Goal: Task Accomplishment & Management: Manage account settings

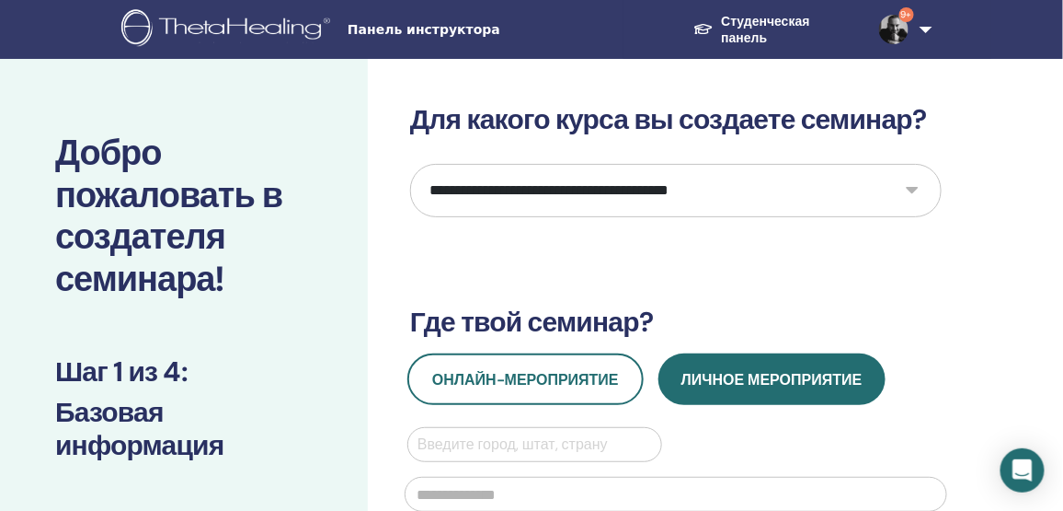
click at [634, 181] on select "**********" at bounding box center [676, 190] width 532 height 53
select select "****"
click at [410, 164] on select "**********" at bounding box center [676, 190] width 532 height 53
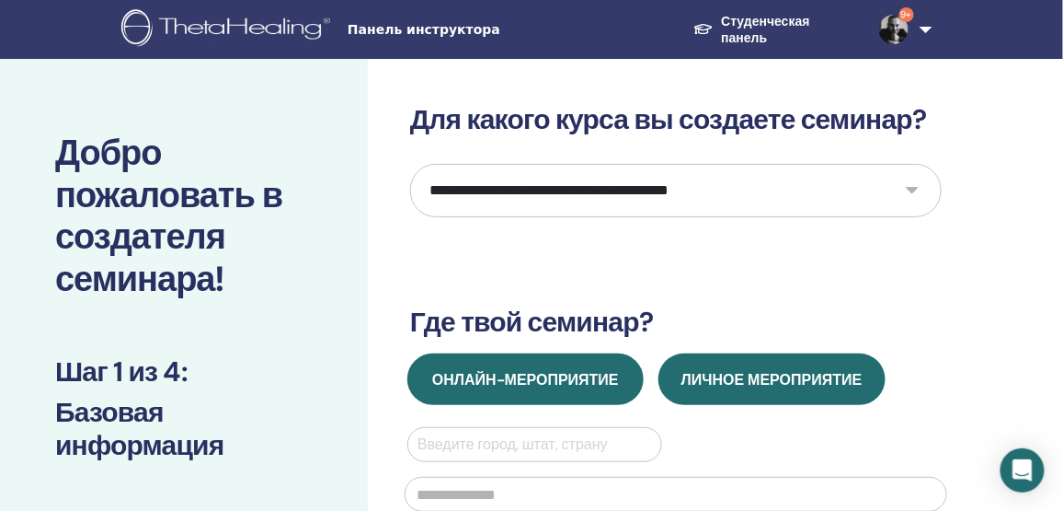
click at [611, 380] on span "Онлайн-мероприятие" at bounding box center [525, 379] width 187 height 19
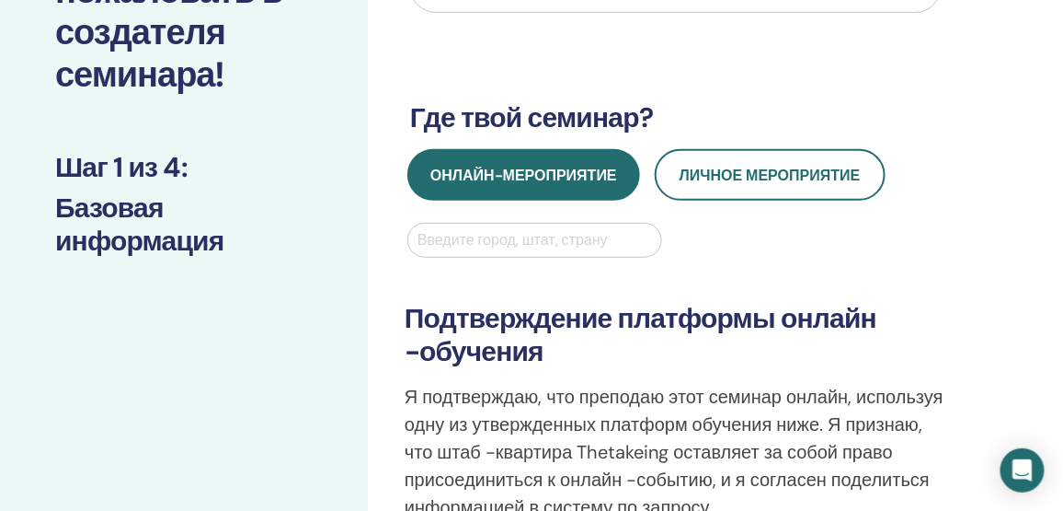
scroll to position [250, 0]
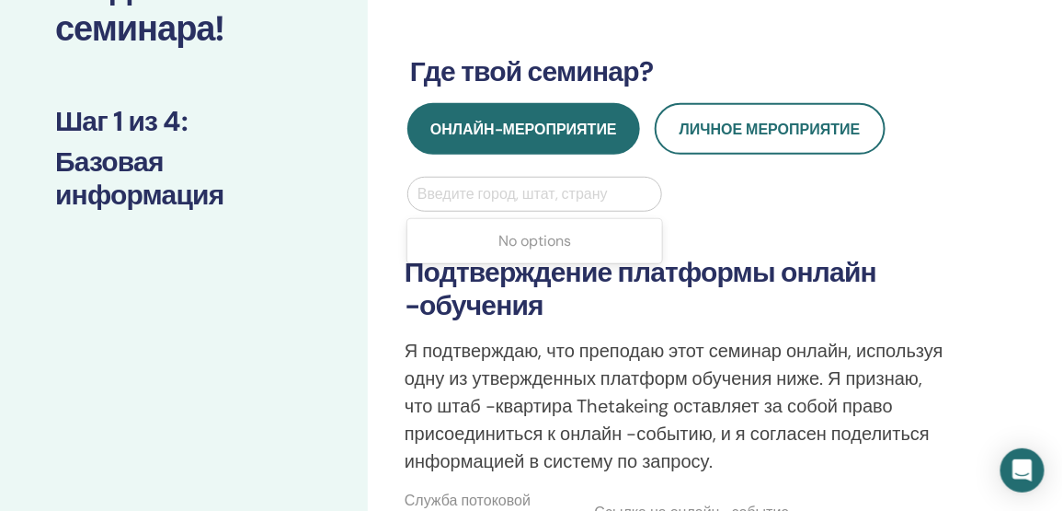
click at [545, 183] on div at bounding box center [535, 194] width 235 height 26
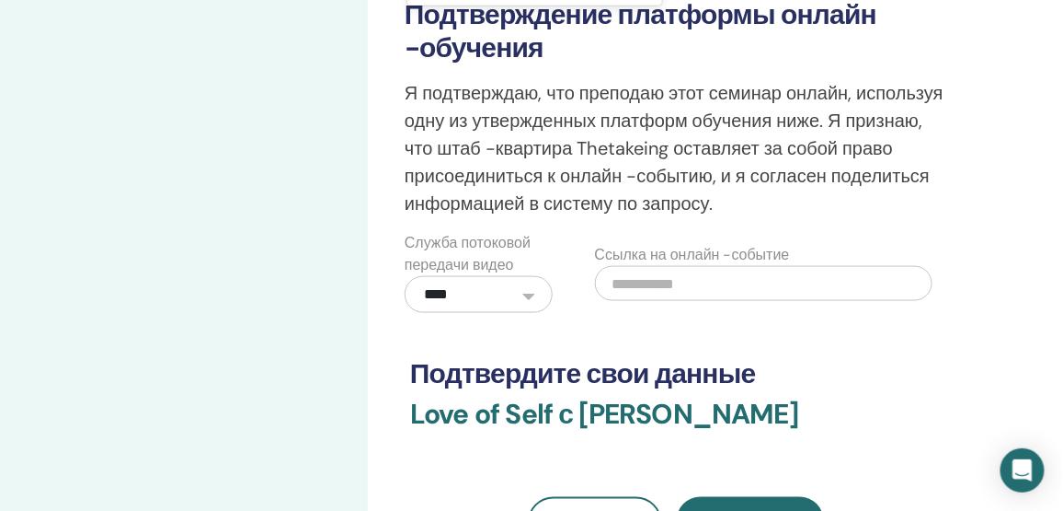
scroll to position [334, 0]
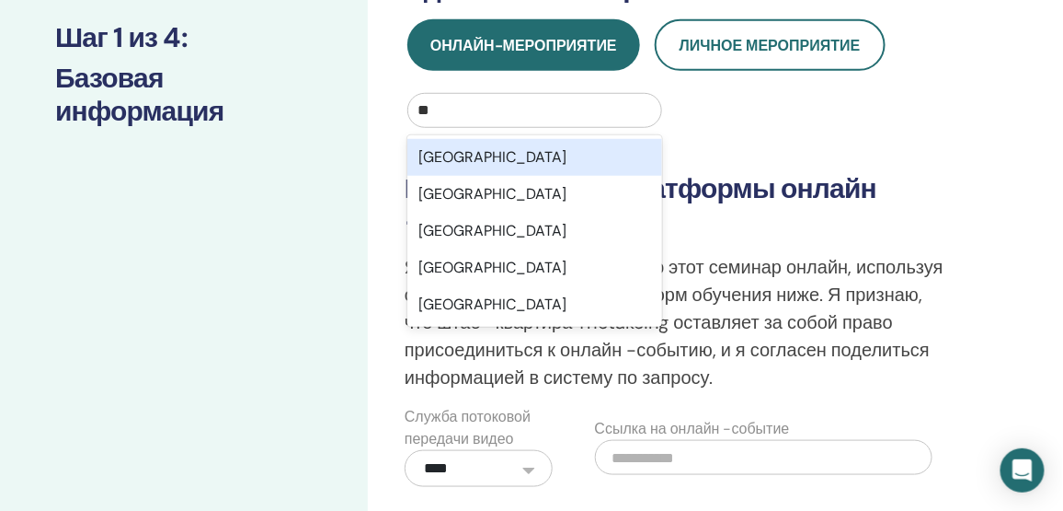
type input "***"
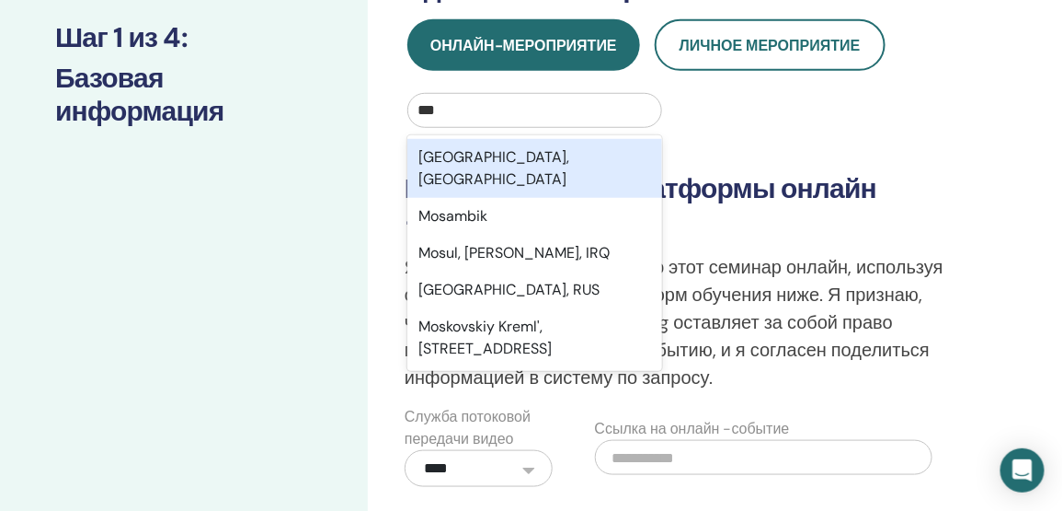
click at [495, 158] on div "Moscow, RUS" at bounding box center [534, 168] width 255 height 59
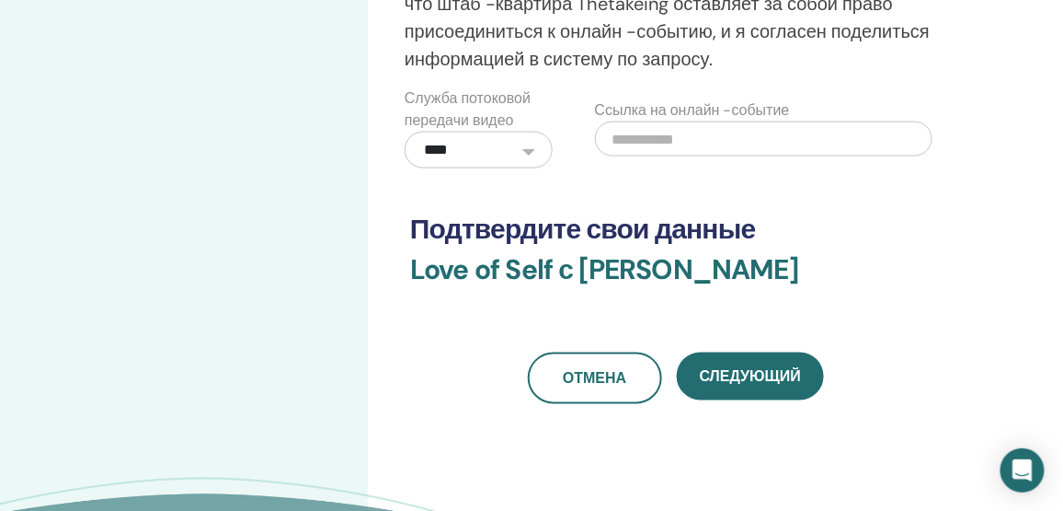
scroll to position [669, 0]
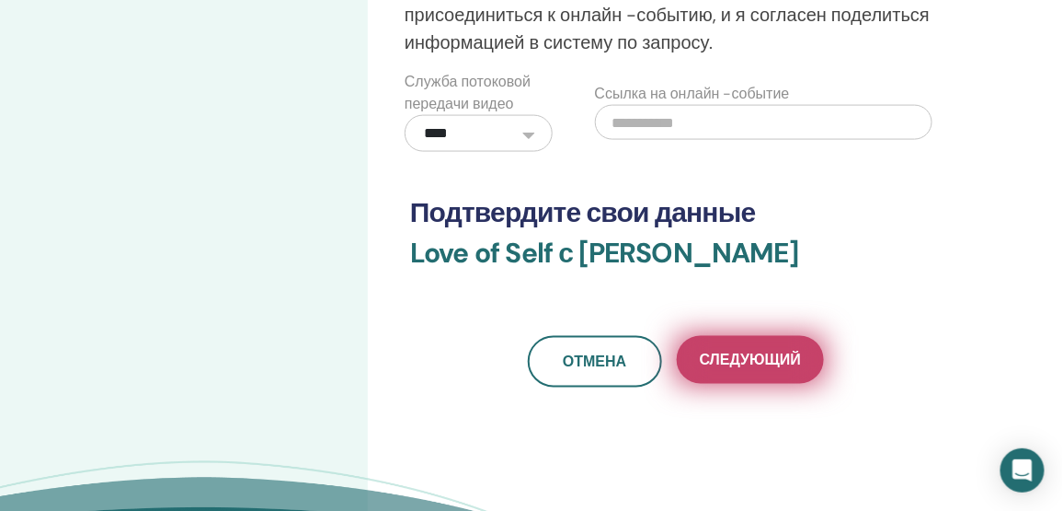
click at [759, 350] on span "Следующий" at bounding box center [750, 359] width 101 height 19
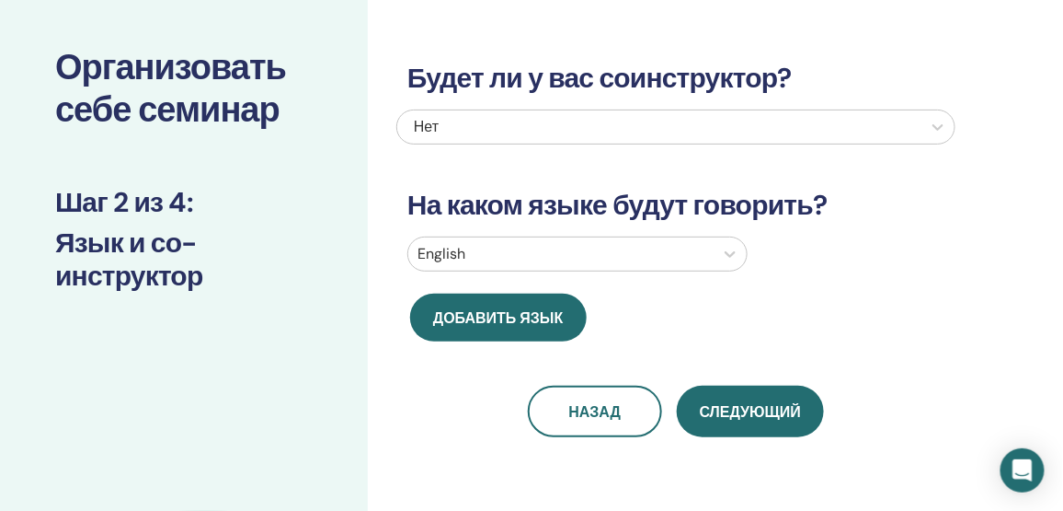
scroll to position [0, 0]
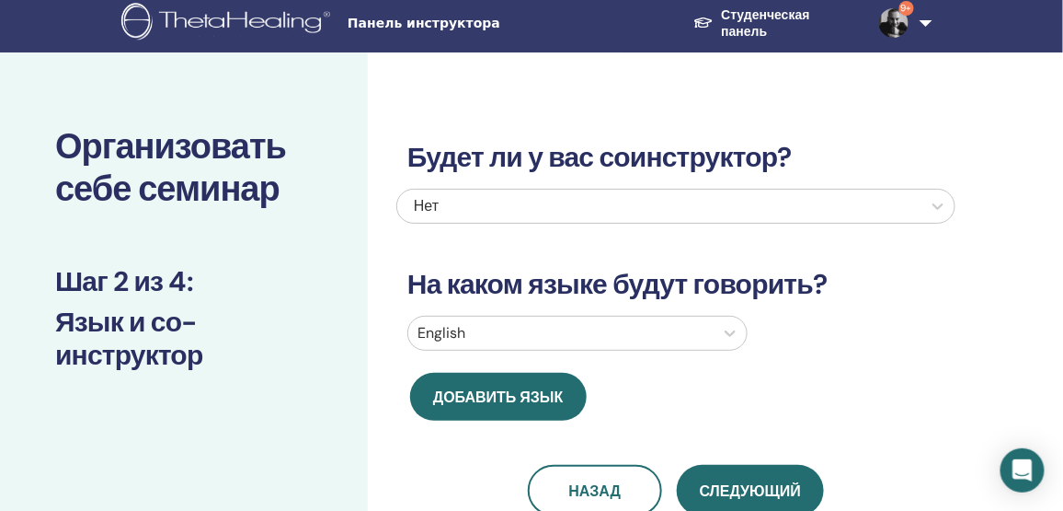
click at [526, 332] on div at bounding box center [561, 333] width 287 height 26
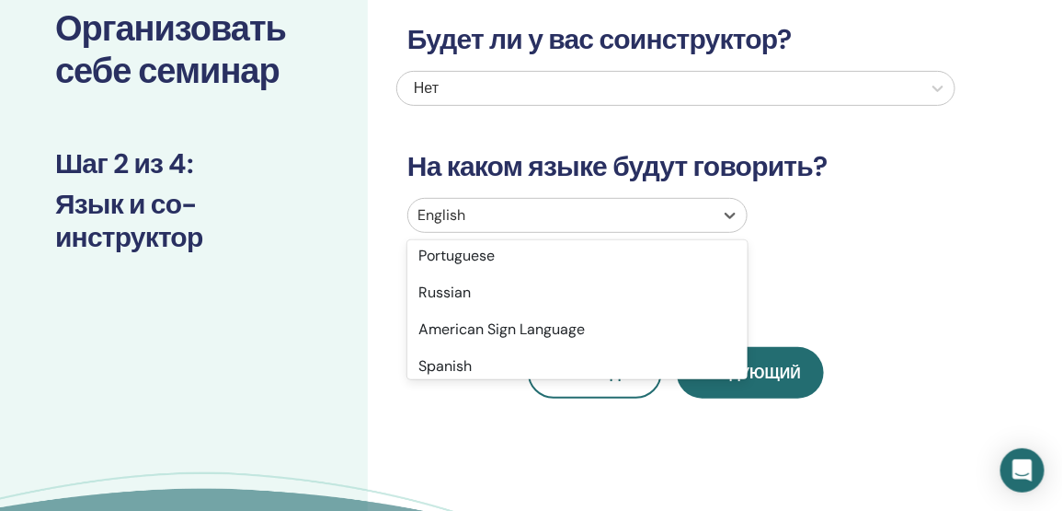
scroll to position [167, 0]
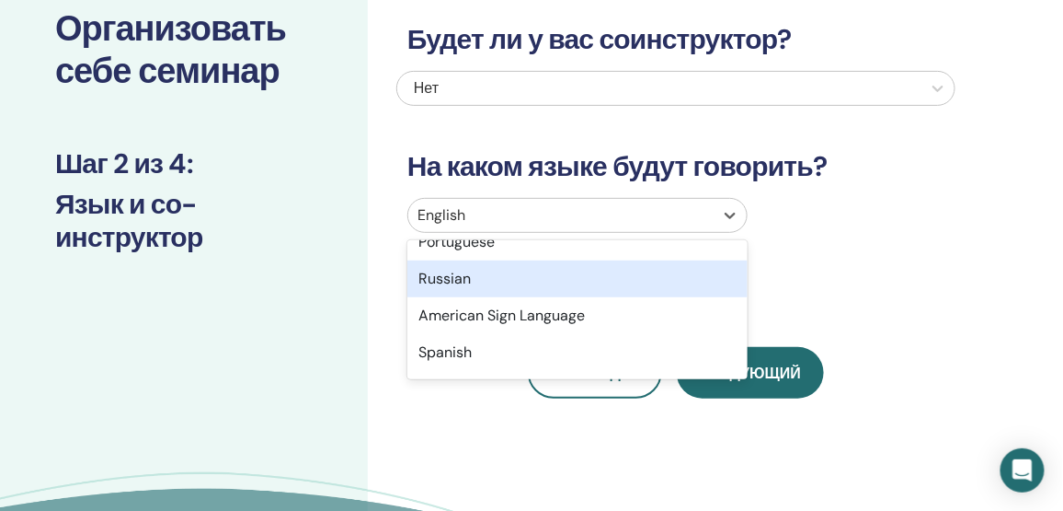
click at [472, 289] on div "Russian" at bounding box center [577, 278] width 340 height 37
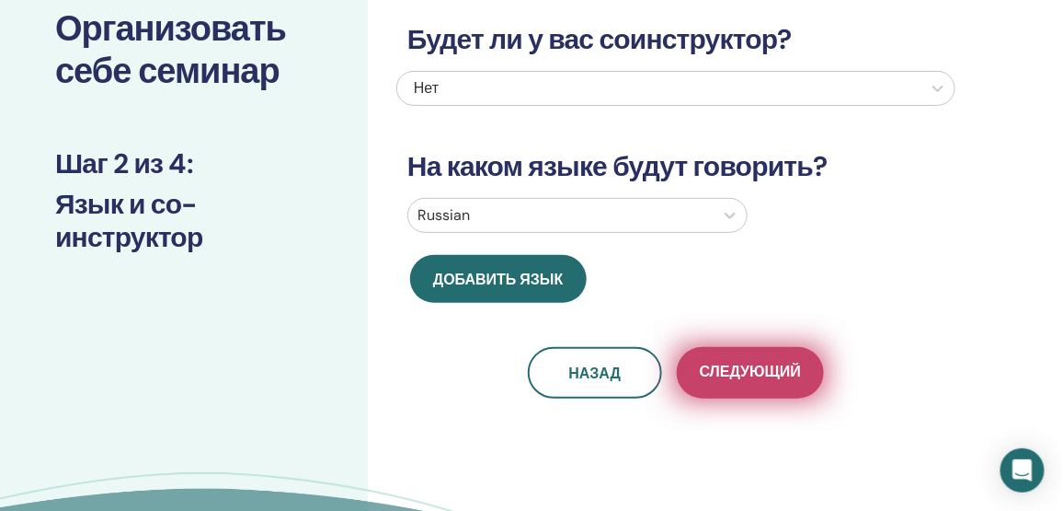
click at [759, 365] on span "Следующий" at bounding box center [750, 373] width 101 height 23
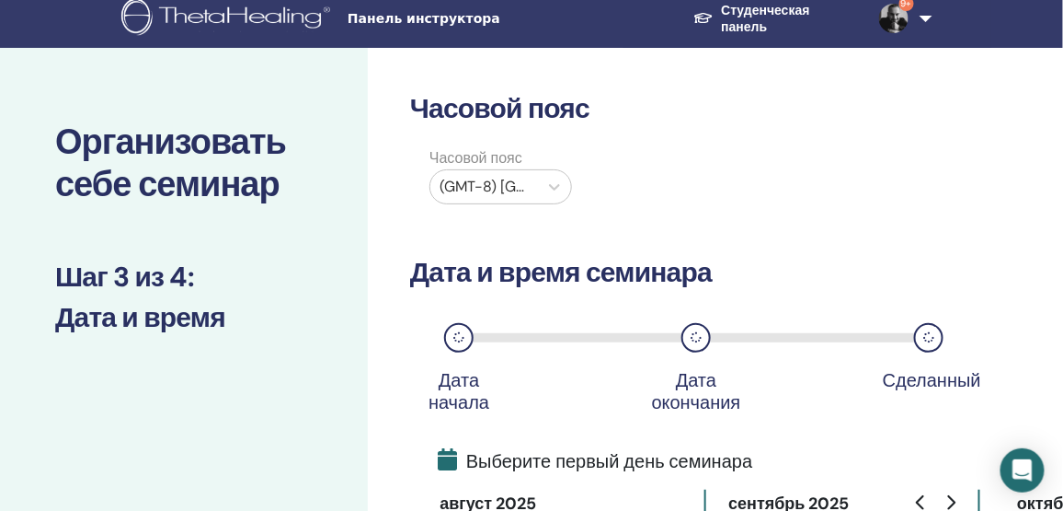
scroll to position [0, 0]
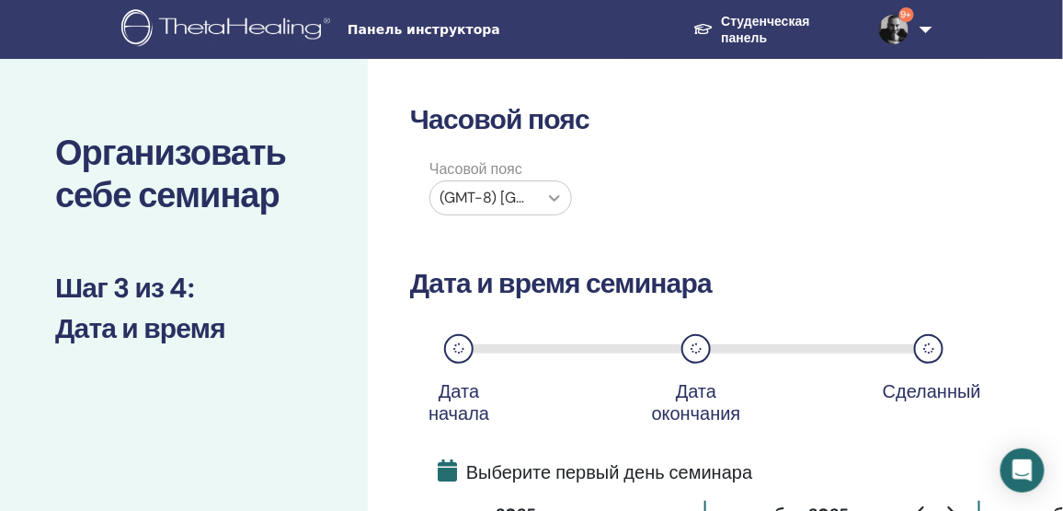
click at [554, 201] on icon at bounding box center [554, 198] width 18 height 18
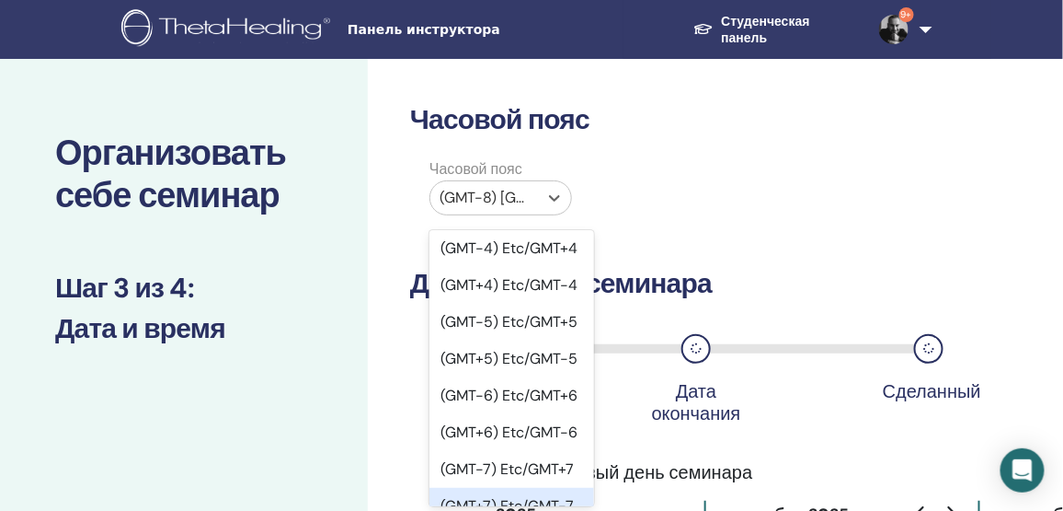
scroll to position [1421, 0]
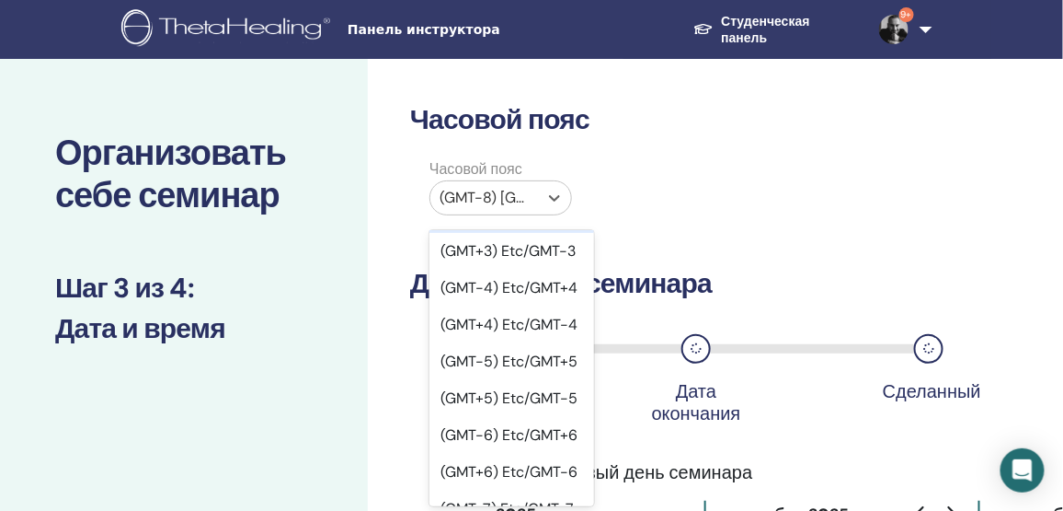
click at [534, 233] on div "(GMT-3) Etc/GMT+3" at bounding box center [512, 214] width 165 height 37
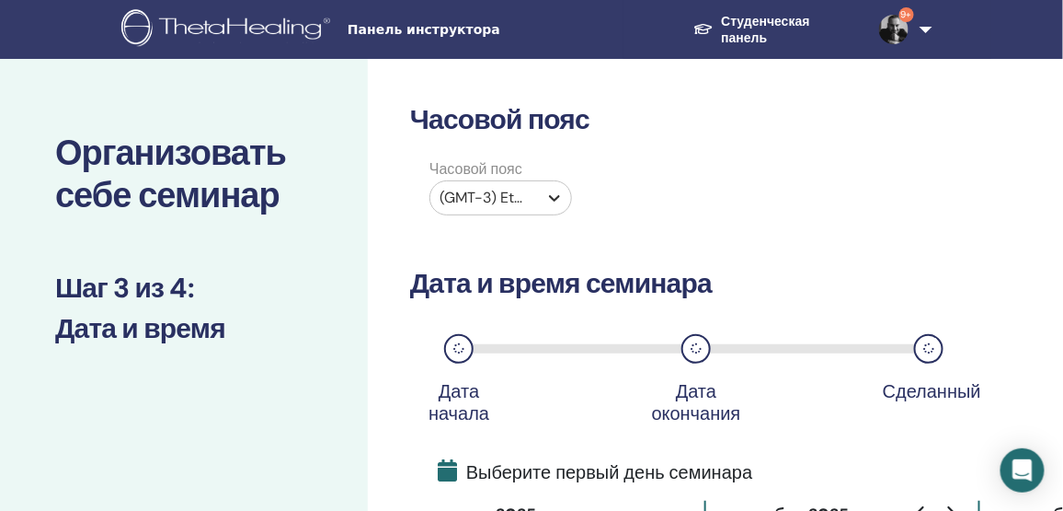
click at [549, 192] on icon at bounding box center [554, 198] width 18 height 18
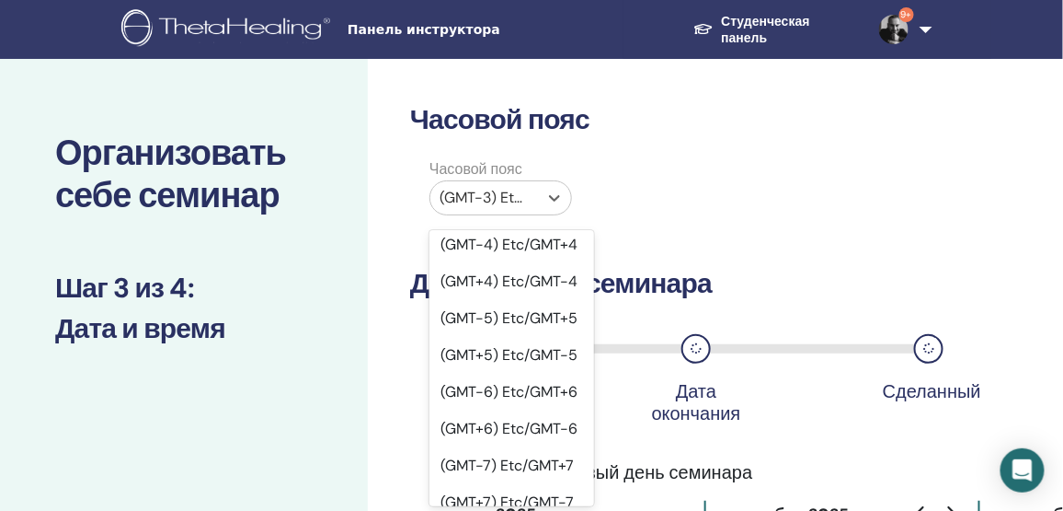
scroll to position [1505, 0]
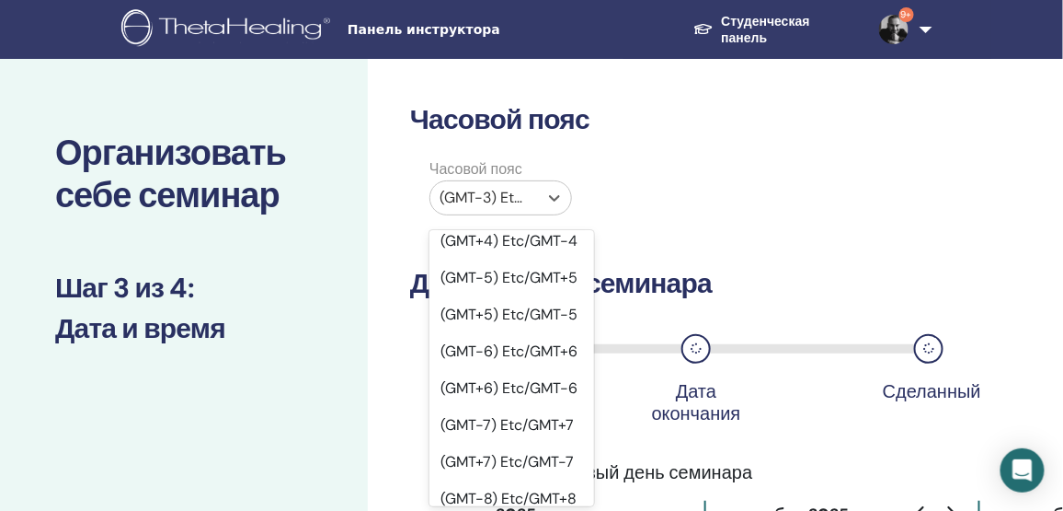
click at [554, 186] on div "(GMT+3) Etc/GMT-3" at bounding box center [512, 167] width 165 height 37
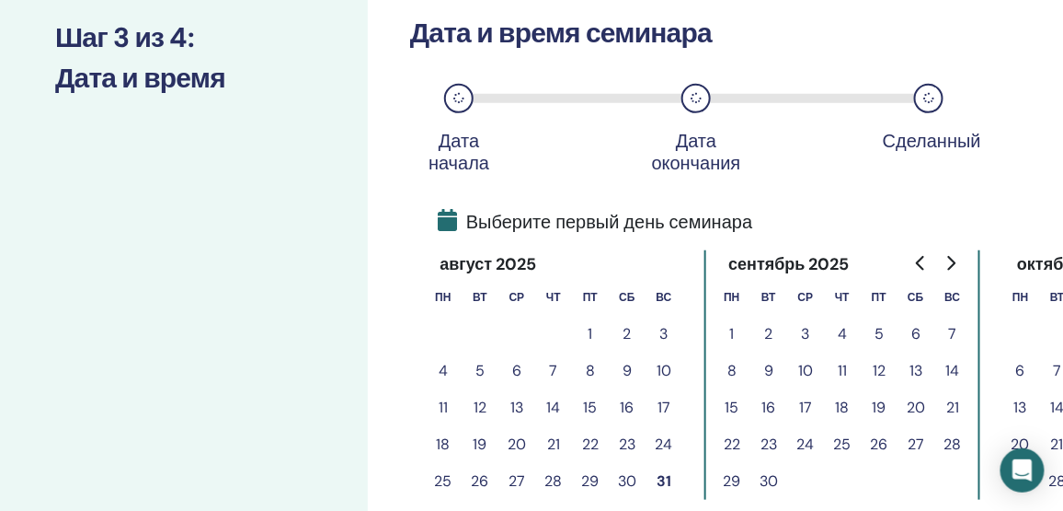
scroll to position [250, 0]
click at [732, 332] on button "1" at bounding box center [732, 334] width 37 height 37
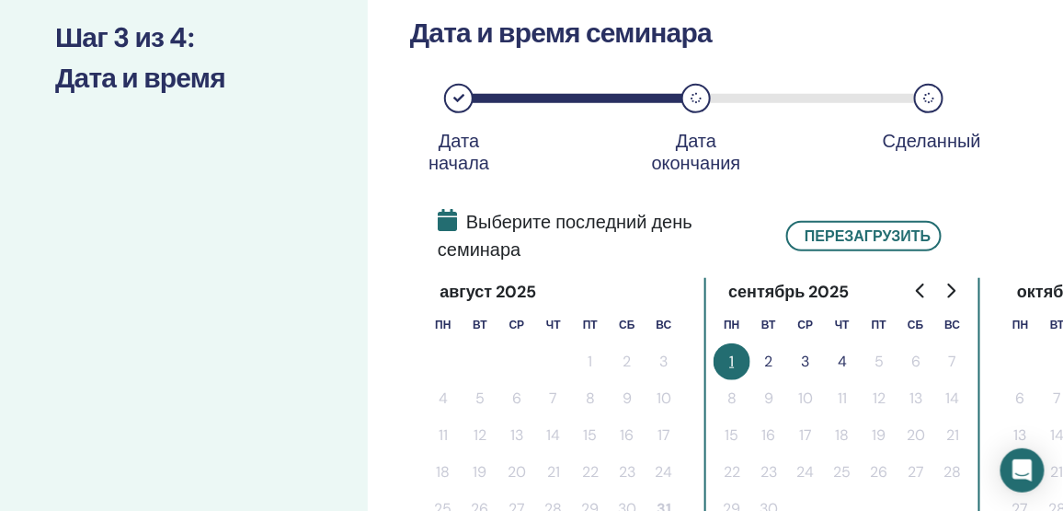
click at [774, 354] on button "2" at bounding box center [769, 361] width 37 height 37
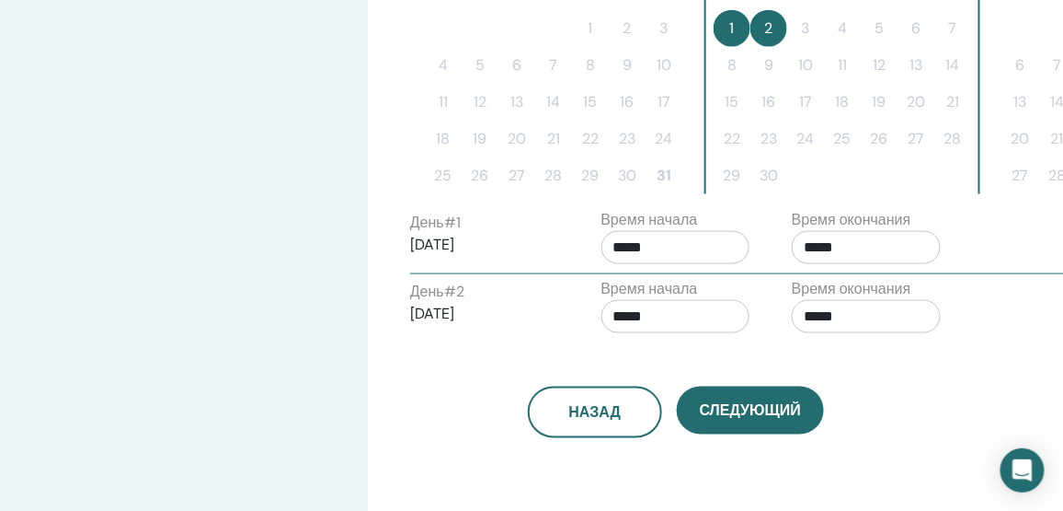
scroll to position [585, 0]
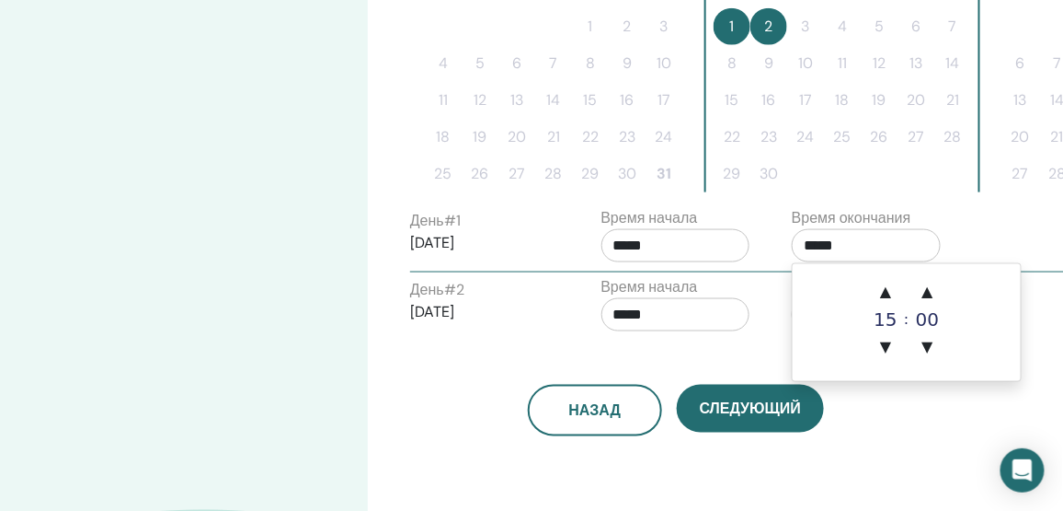
click at [848, 243] on input "*****" at bounding box center [866, 245] width 149 height 33
click at [879, 291] on span "▲" at bounding box center [885, 291] width 37 height 37
type input "*****"
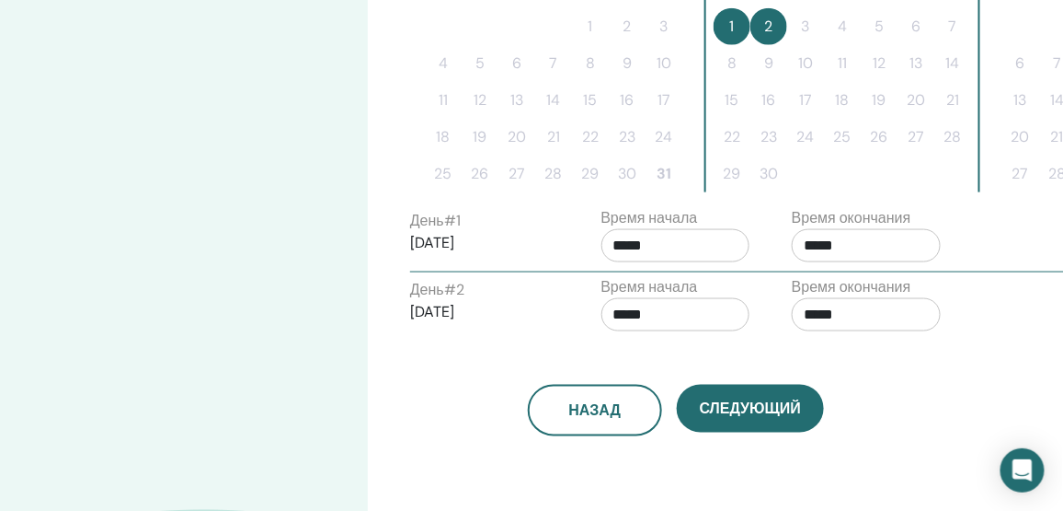
click at [906, 409] on div "Назад Следующий" at bounding box center [675, 411] width 559 height 52
click at [830, 307] on input "*****" at bounding box center [866, 314] width 149 height 33
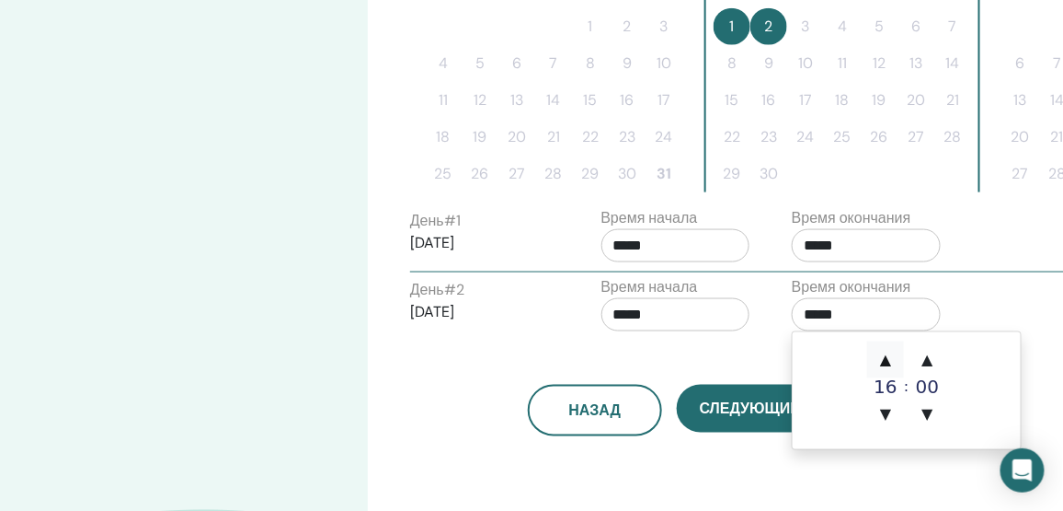
click at [887, 355] on span "▲" at bounding box center [885, 359] width 37 height 37
type input "*****"
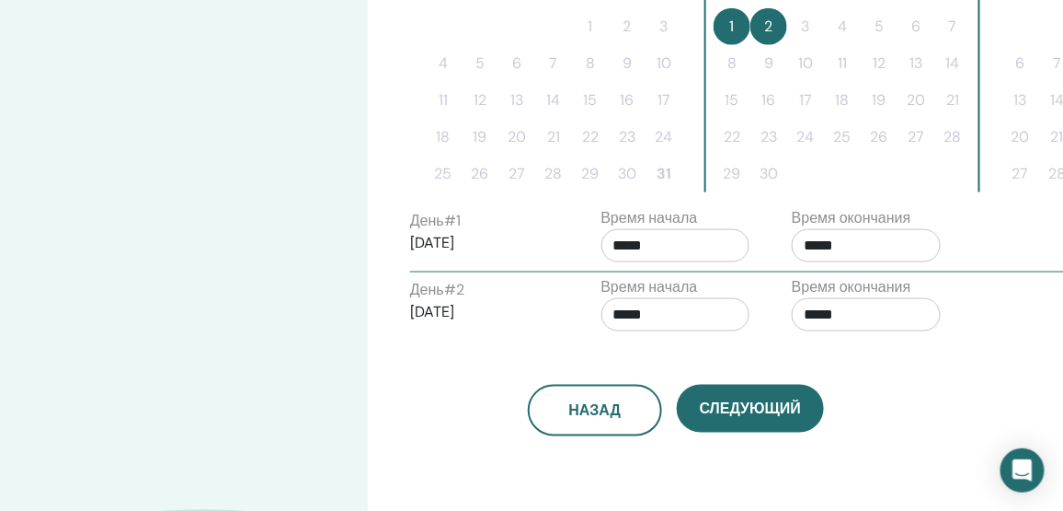
click at [765, 470] on div "Часовой пояс Часовой пояс (GMT+3) Etc/GMT-3 Дата и время семинара Дата начала Д…" at bounding box center [736, 84] width 736 height 1220
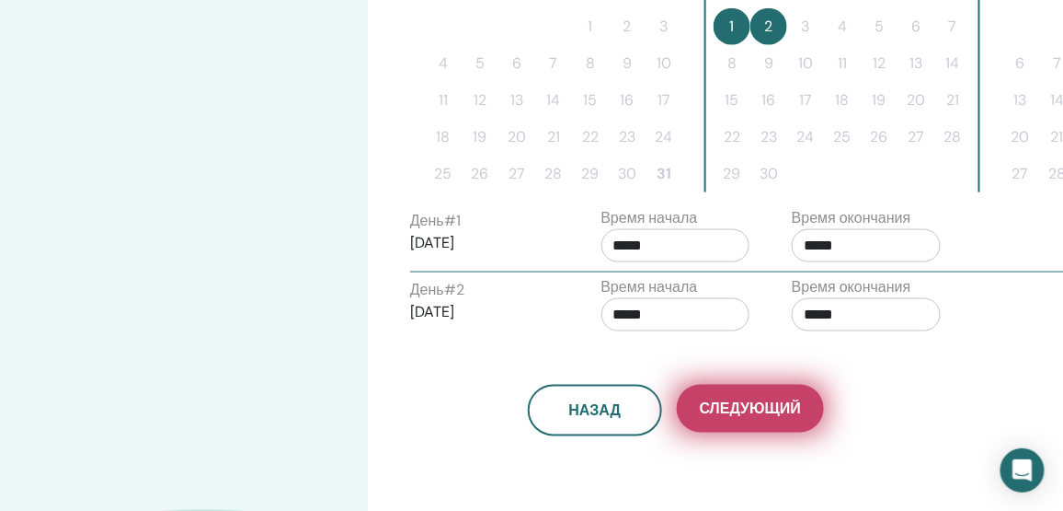
click at [781, 406] on span "Следующий" at bounding box center [750, 408] width 101 height 19
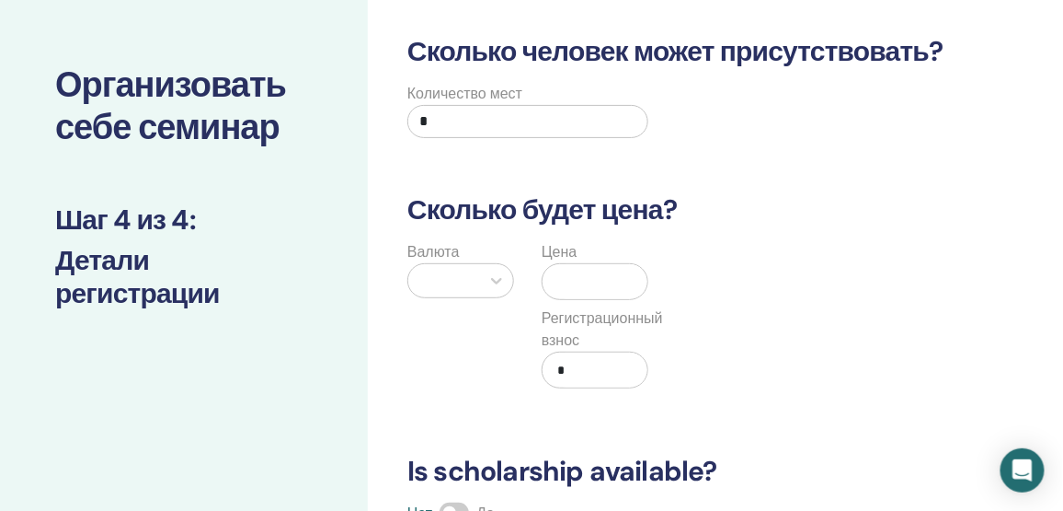
scroll to position [0, 0]
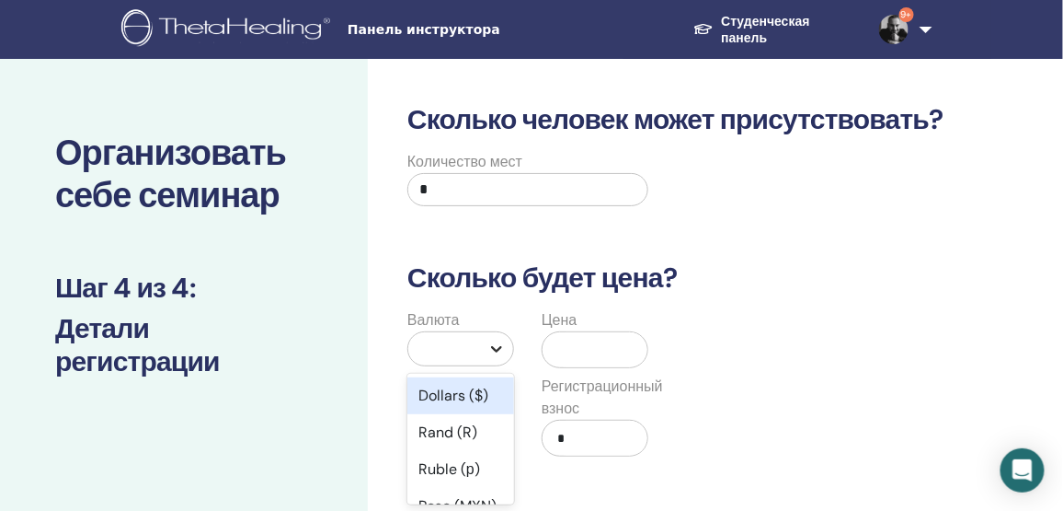
click at [491, 341] on icon at bounding box center [497, 348] width 18 height 18
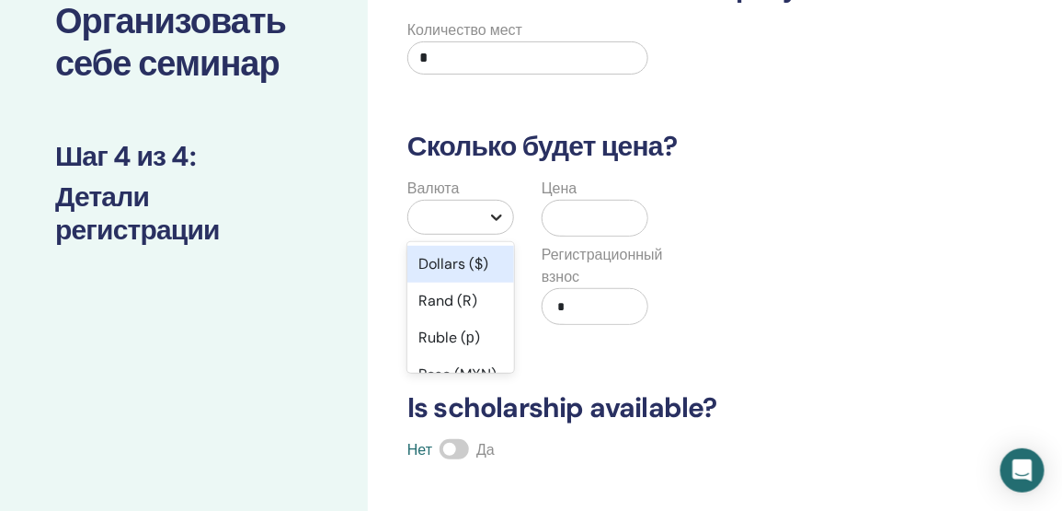
scroll to position [132, 0]
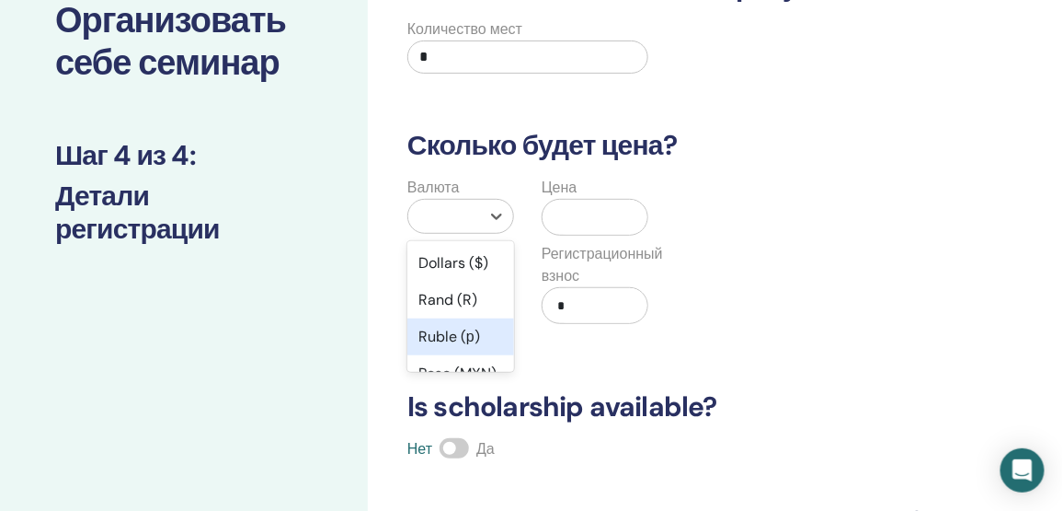
click at [471, 334] on div "Ruble (р)" at bounding box center [460, 336] width 107 height 37
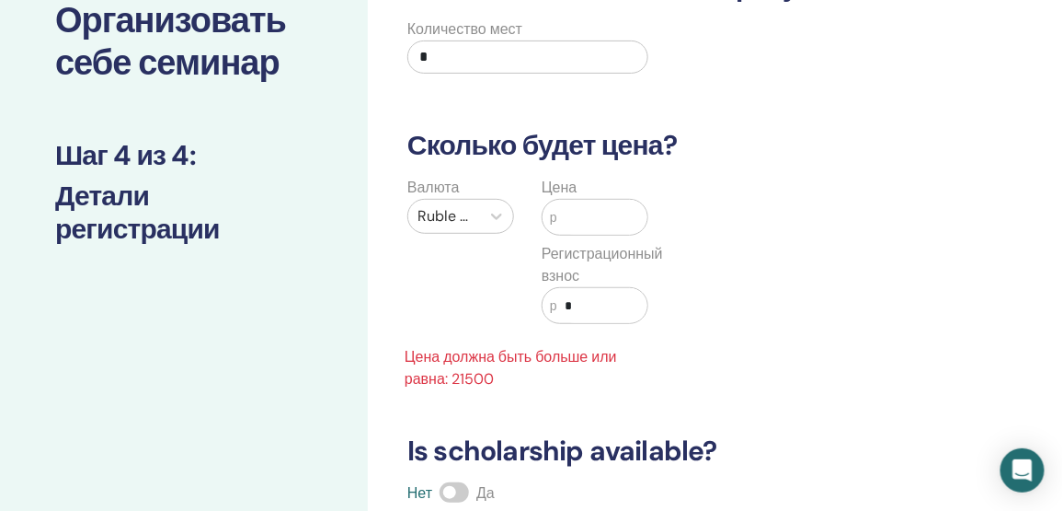
click at [601, 216] on input "text" at bounding box center [602, 217] width 90 height 35
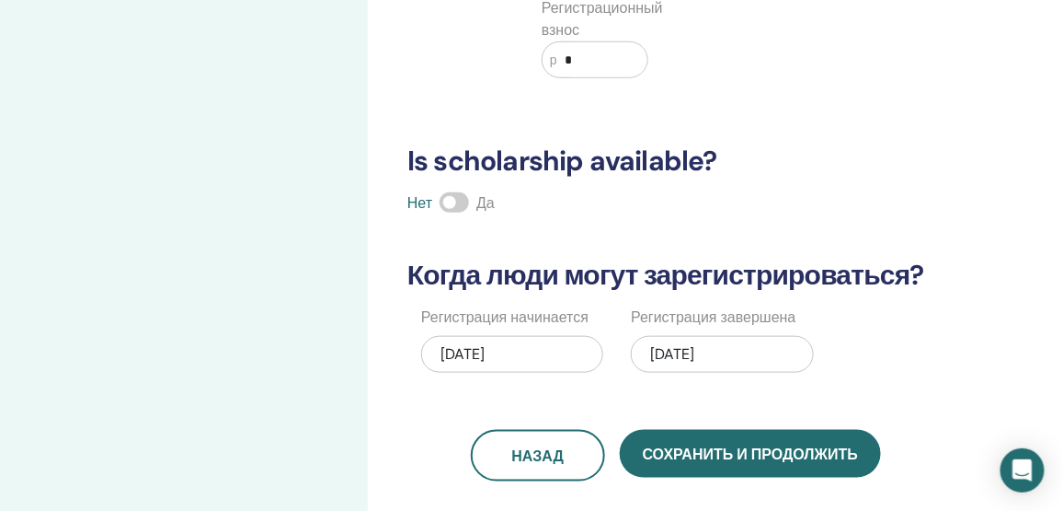
scroll to position [384, 0]
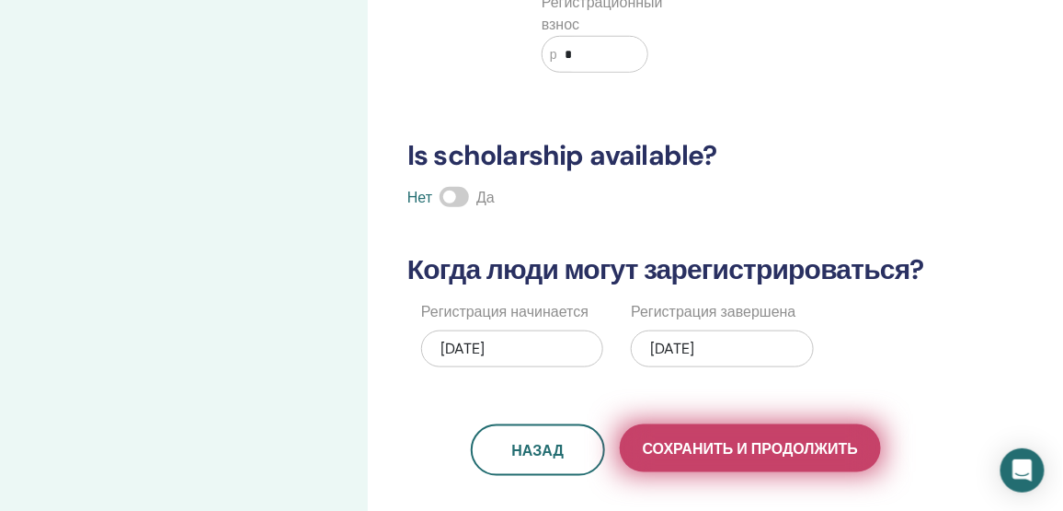
type input "*****"
click at [745, 439] on span "Сохранить и продолжить" at bounding box center [750, 448] width 215 height 19
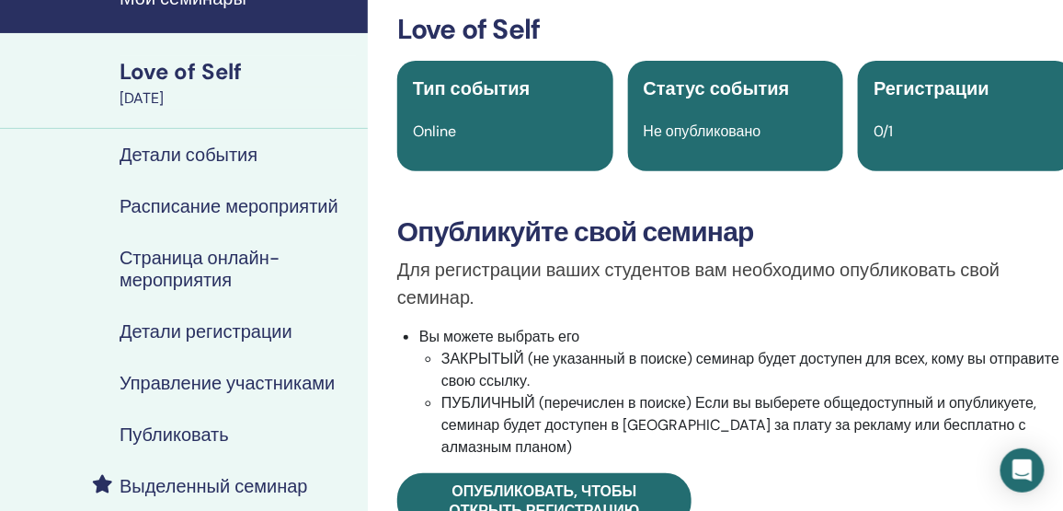
scroll to position [334, 0]
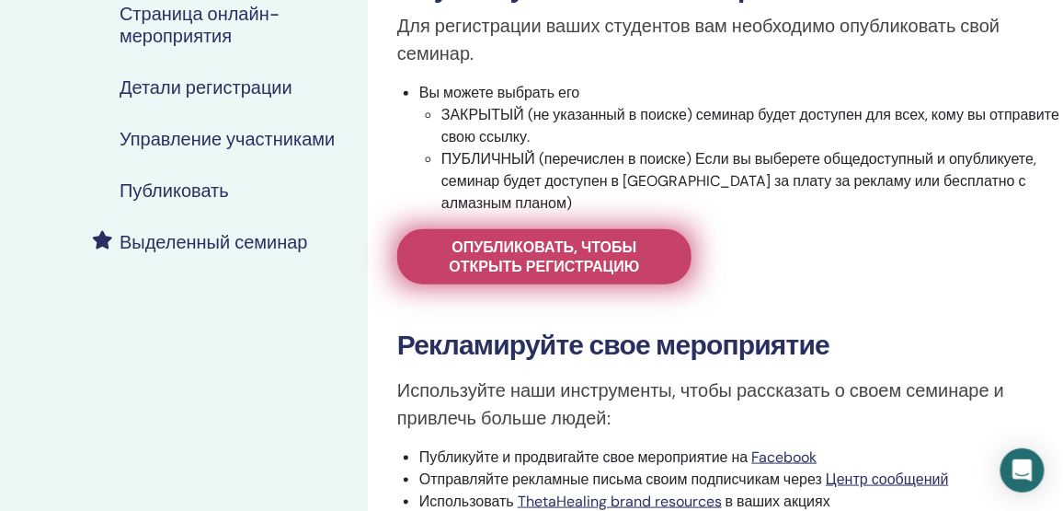
click at [650, 248] on span "Опубликовать, чтобы открыть регистрацию" at bounding box center [544, 256] width 248 height 39
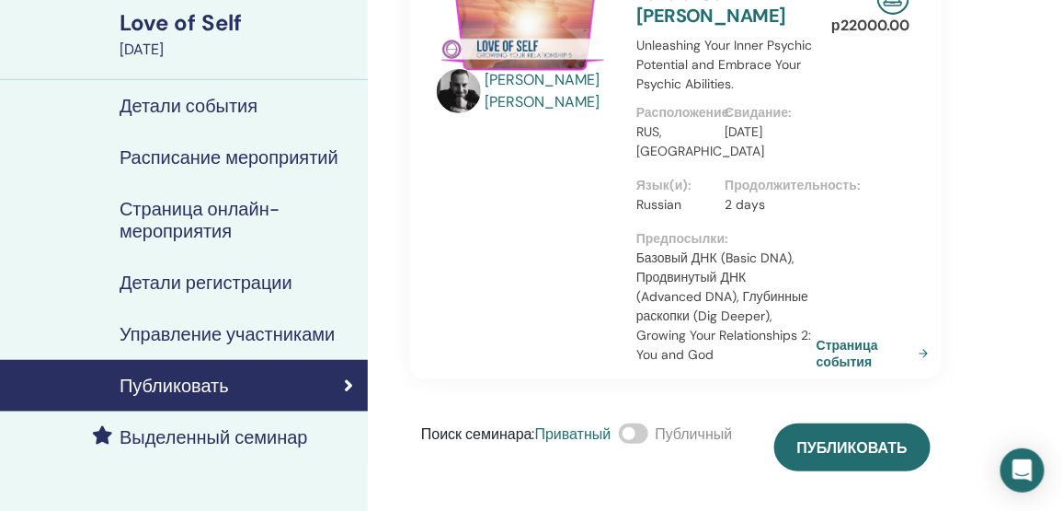
scroll to position [167, 0]
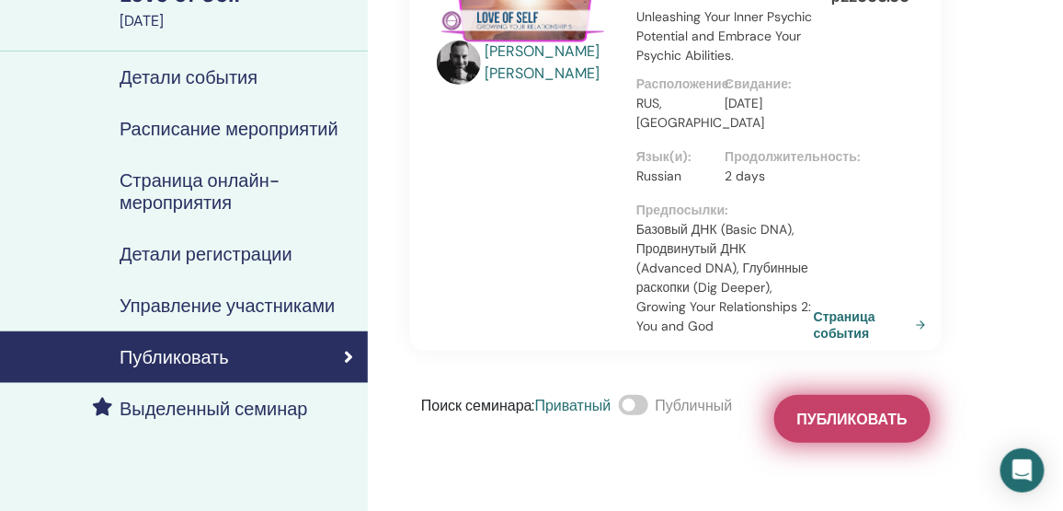
click at [884, 416] on span "Публиковать" at bounding box center [853, 418] width 110 height 19
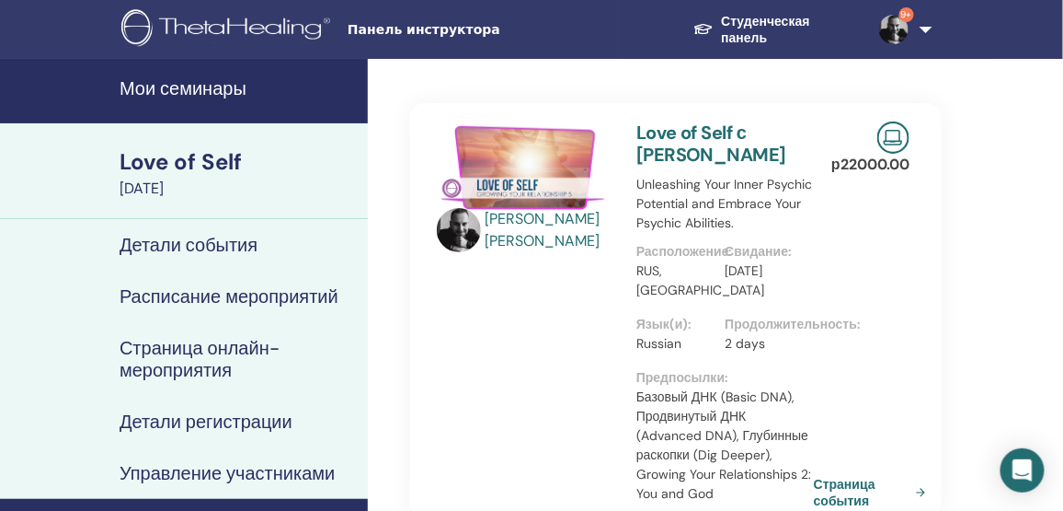
scroll to position [0, 0]
click at [237, 87] on h4 "Мои семинары" at bounding box center [238, 88] width 237 height 22
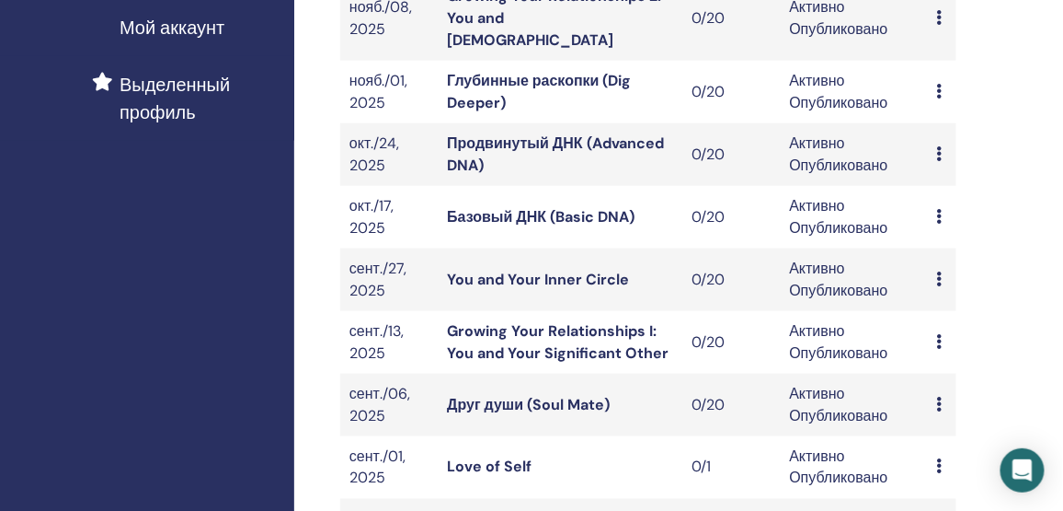
scroll to position [501, 0]
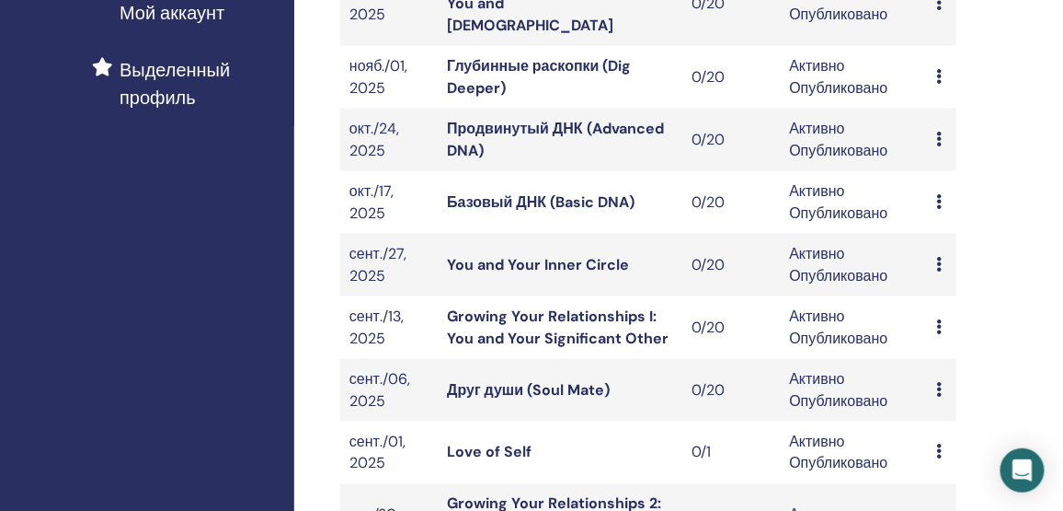
click at [504, 442] on link "Love of Self" at bounding box center [489, 451] width 85 height 19
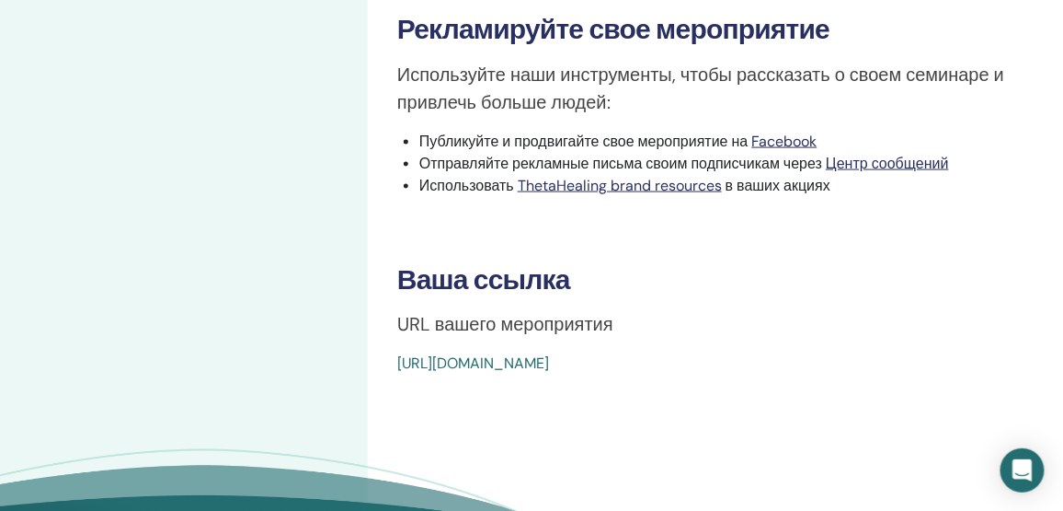
scroll to position [669, 0]
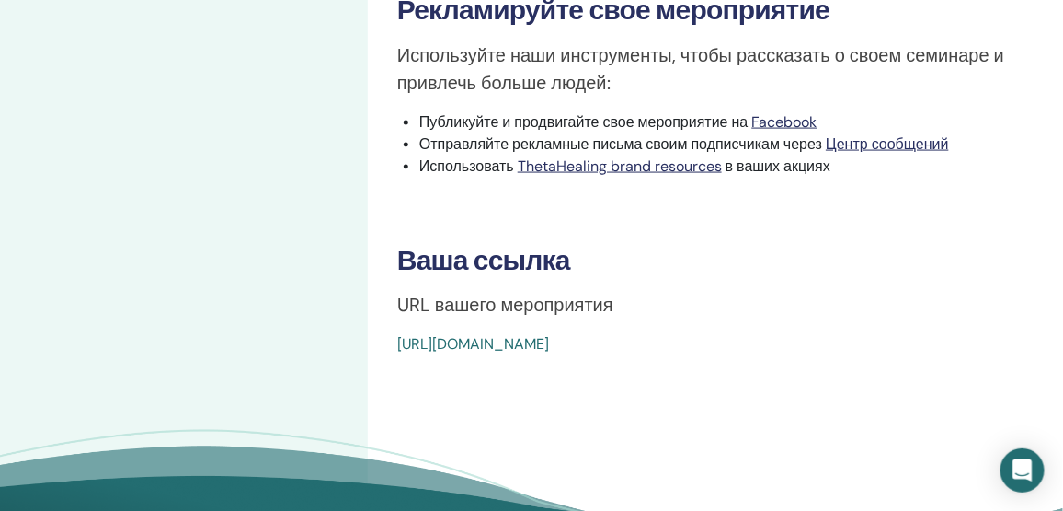
drag, startPoint x: 392, startPoint y: 320, endPoint x: 887, endPoint y: 347, distance: 495.6
click at [887, 347] on div "Love of Self Тип события Online Статус события Активно Опубликовано Регистрации…" at bounding box center [736, 1] width 736 height 1223
copy link "[URL][DOMAIN_NAME]"
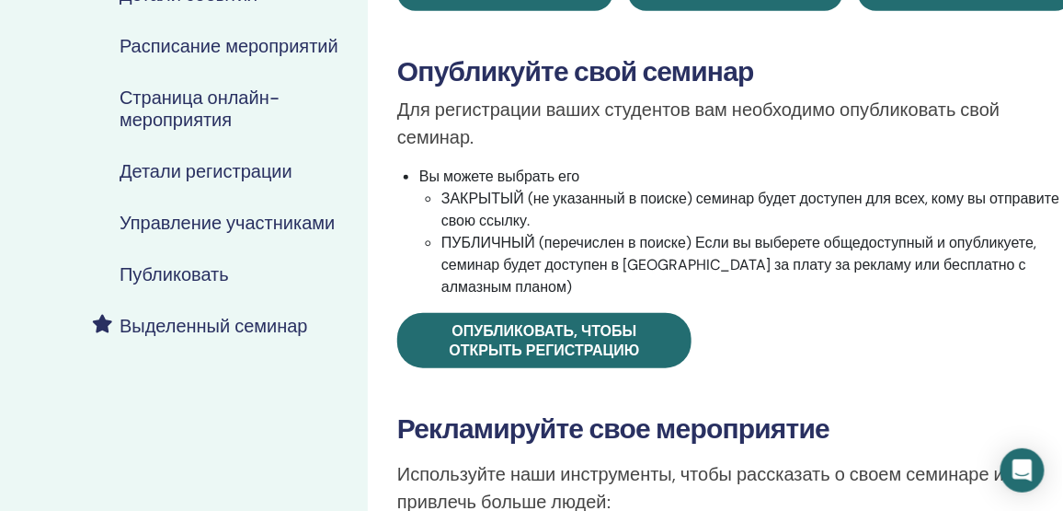
scroll to position [0, 0]
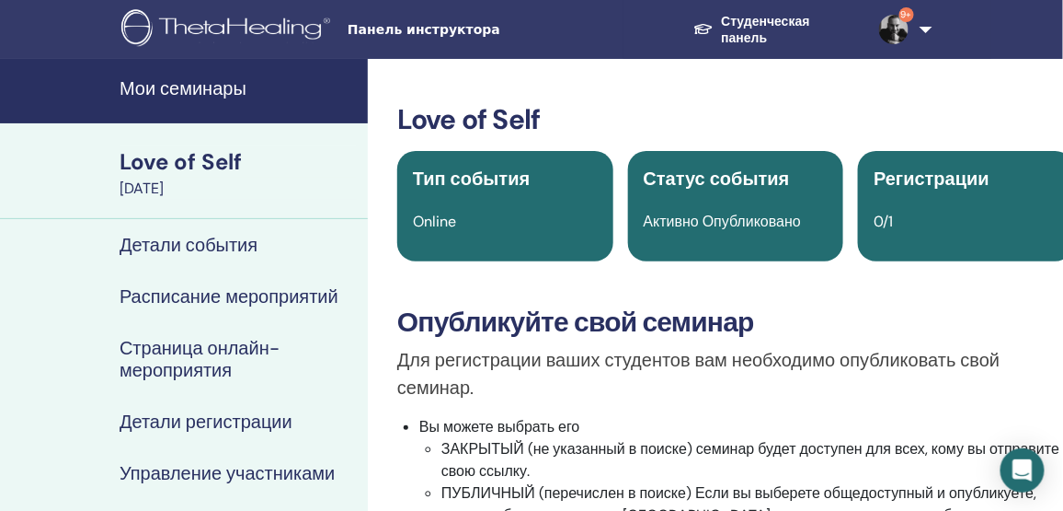
click at [215, 86] on h4 "Мои семинары" at bounding box center [238, 88] width 237 height 22
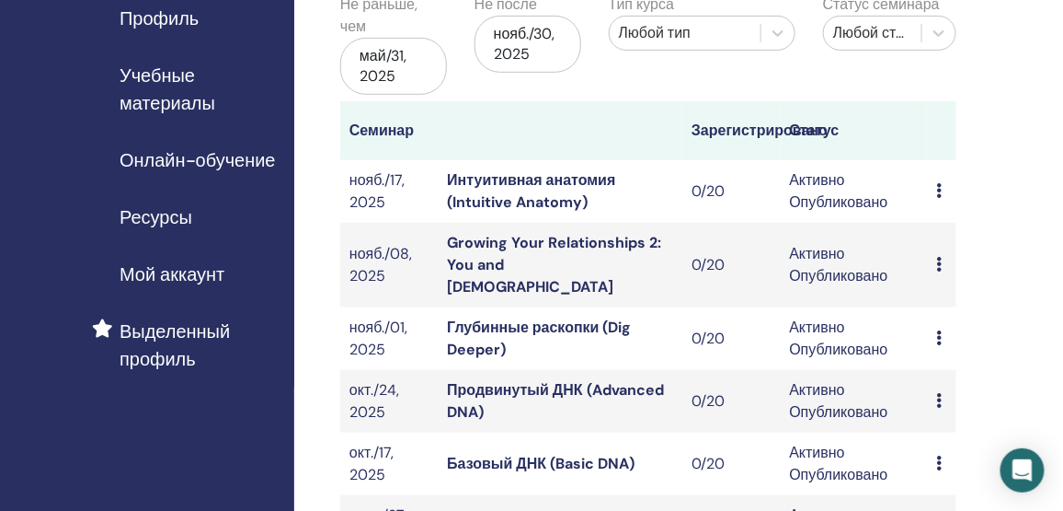
scroll to position [250, 0]
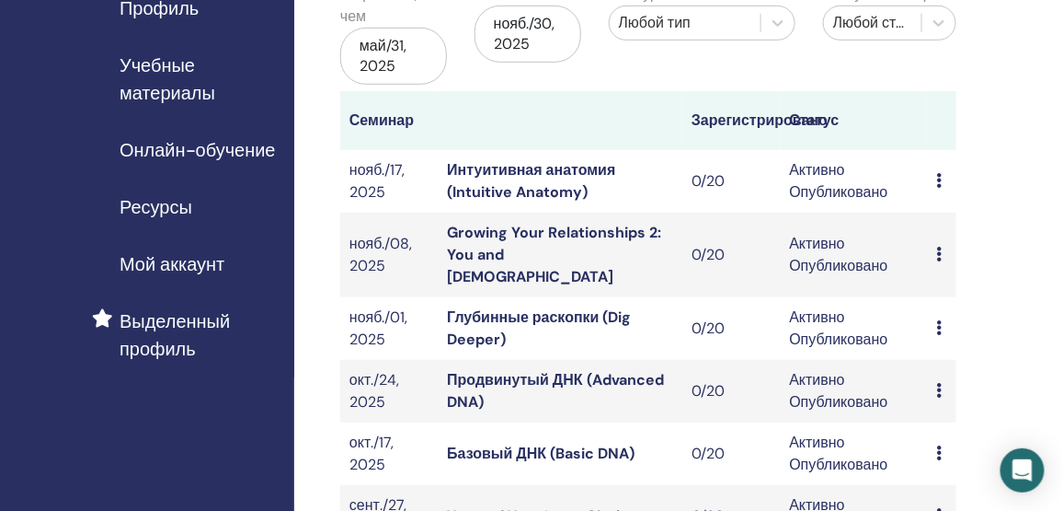
click at [498, 171] on link "Интуитивная анатомия (Intuitive Anatomy)" at bounding box center [531, 180] width 168 height 41
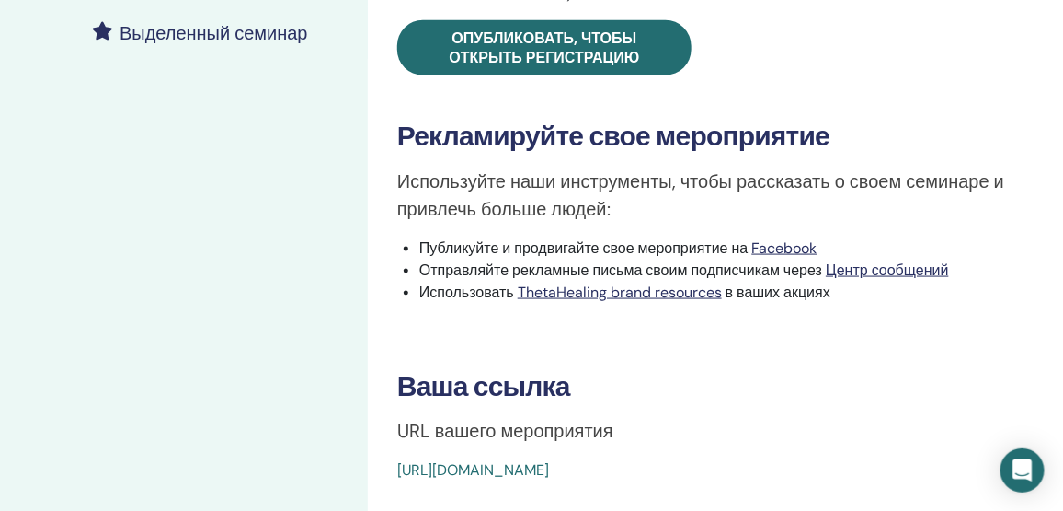
scroll to position [752, 0]
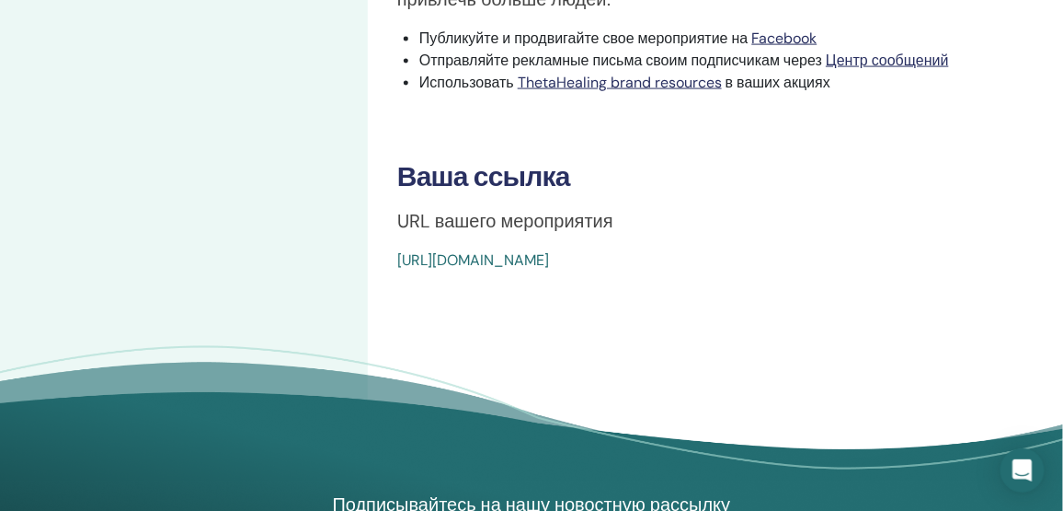
click at [549, 251] on link "https://www.thetahealing.com/seminar-364055-details.html" at bounding box center [473, 260] width 152 height 19
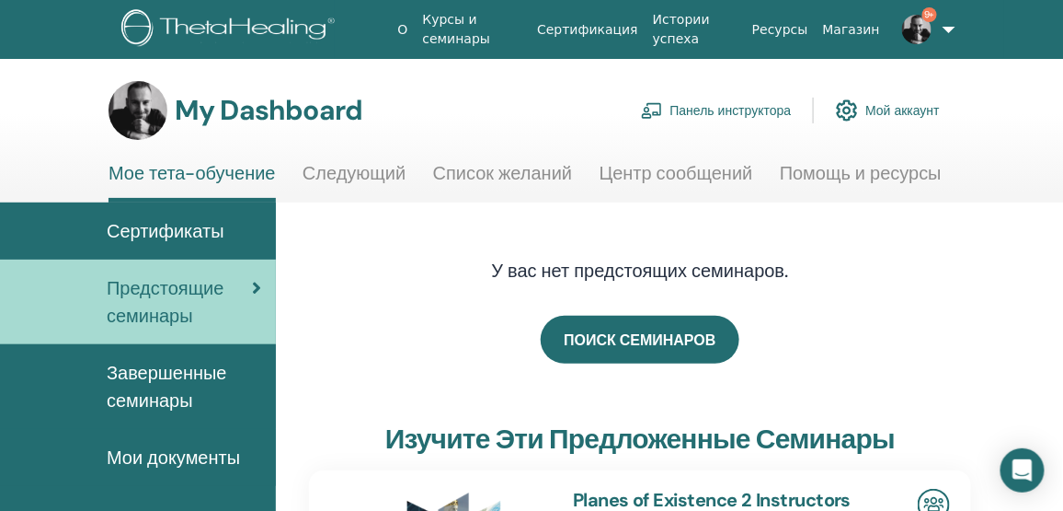
click at [757, 107] on link "Панель инструктора" at bounding box center [716, 110] width 151 height 40
